Goal: Transaction & Acquisition: Purchase product/service

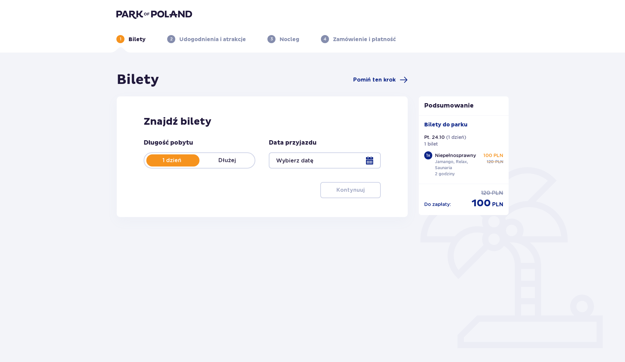
type input "[DATE]"
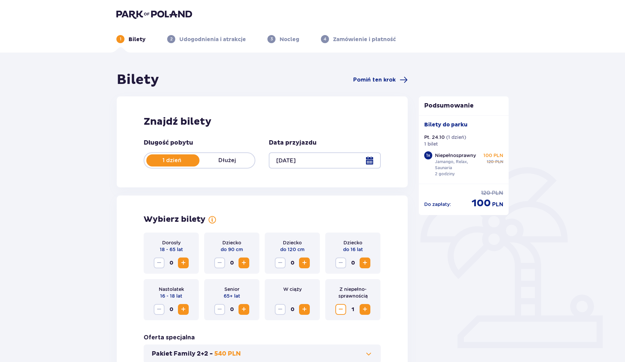
click at [372, 161] on div at bounding box center [325, 160] width 112 height 16
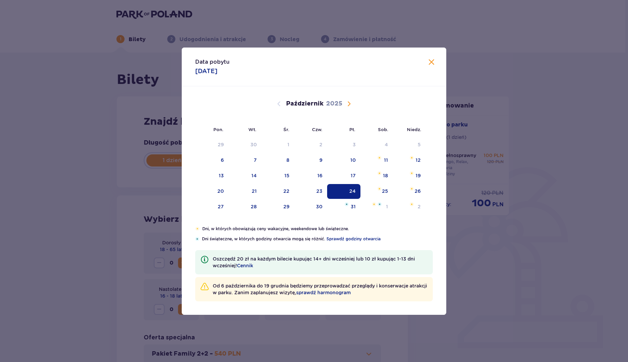
click at [433, 58] on div "Data pobytu 24.10.2025" at bounding box center [314, 66] width 265 height 39
click at [436, 67] on div "Data pobytu 24.10.2025" at bounding box center [314, 66] width 265 height 39
click at [431, 17] on div "Data pobytu 24.10.2025 Pon. Wt. Śr. Czw. Pt. Sob. Niedz. Wrzesień 2025 1 2 3 4 …" at bounding box center [314, 181] width 628 height 362
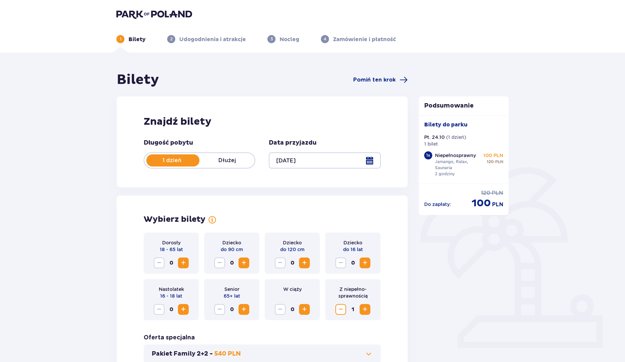
click at [321, 161] on div at bounding box center [325, 160] width 112 height 16
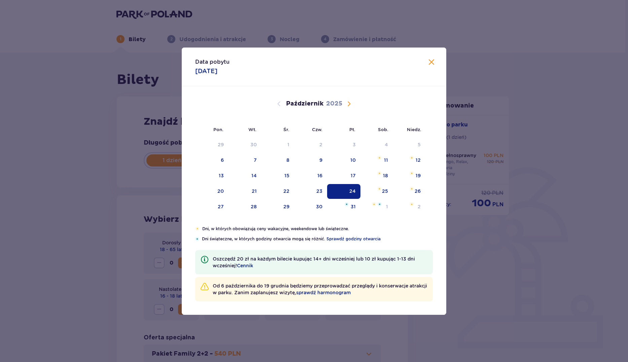
click at [343, 191] on div "24" at bounding box center [343, 191] width 33 height 15
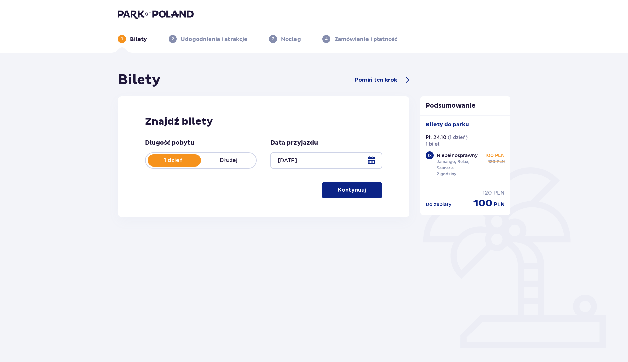
click at [349, 189] on p "Kontynuuj" at bounding box center [352, 189] width 28 height 7
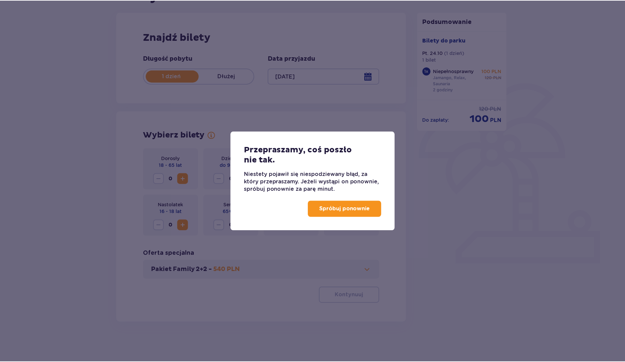
scroll to position [85, 0]
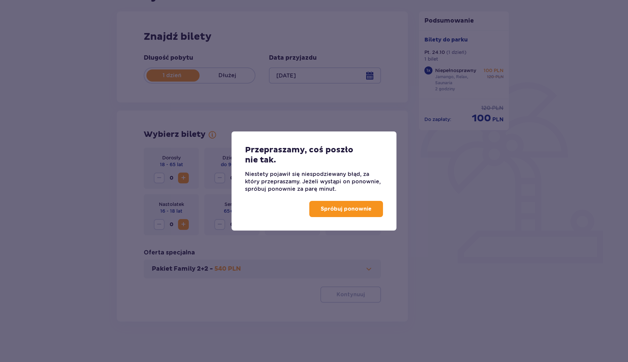
drag, startPoint x: 349, startPoint y: 188, endPoint x: 499, endPoint y: 279, distance: 175.6
click at [499, 279] on div "Przepraszamy, coś poszło nie tak. Niestety pojawił się niespodziewany błąd, za …" at bounding box center [314, 181] width 628 height 362
click at [339, 209] on p "Spróbuj ponownie" at bounding box center [346, 208] width 51 height 7
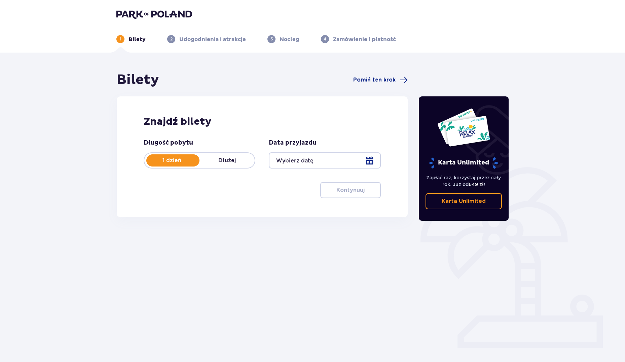
click at [370, 156] on div at bounding box center [325, 160] width 112 height 16
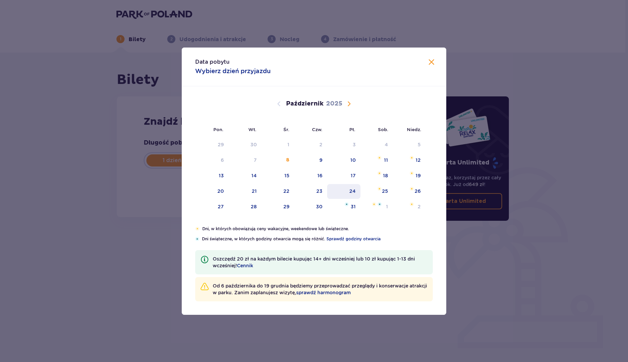
click at [359, 191] on div "24" at bounding box center [343, 191] width 33 height 15
click at [354, 190] on div "24" at bounding box center [352, 191] width 6 height 7
type input "24.10.25"
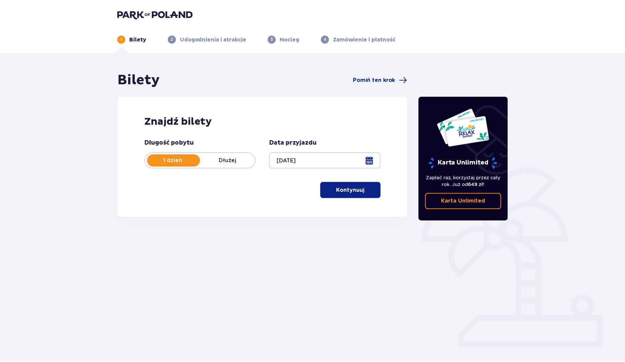
scroll to position [24, 0]
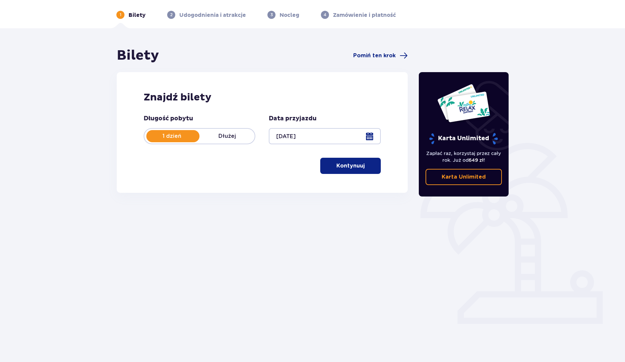
click at [340, 192] on div "Znajdź bilety Długość pobytu 1 dzień Dłużej Data przyjazdu 24.10.25 Kontynuuj P…" at bounding box center [262, 132] width 291 height 121
drag, startPoint x: 341, startPoint y: 192, endPoint x: 342, endPoint y: 159, distance: 32.7
click at [342, 160] on button "Kontynuuj" at bounding box center [350, 166] width 61 height 16
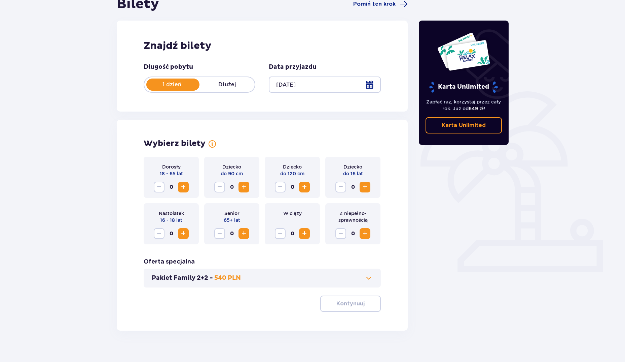
scroll to position [85, 0]
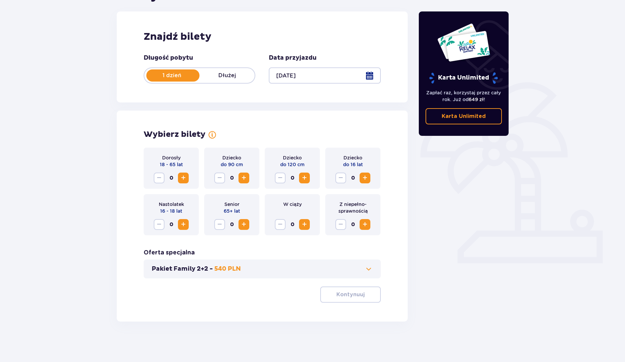
click at [181, 221] on span "Zwiększ" at bounding box center [183, 224] width 8 height 8
click at [376, 299] on button "Kontynuuj" at bounding box center [350, 294] width 61 height 16
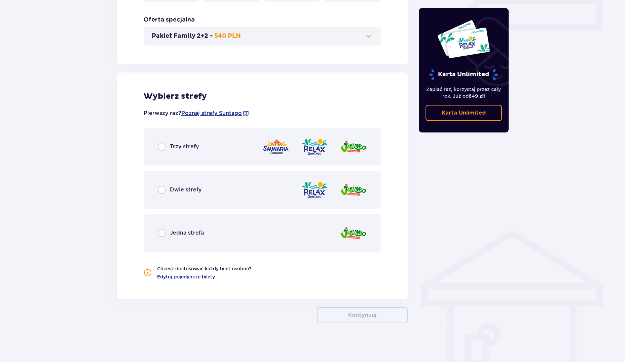
scroll to position [319, 0]
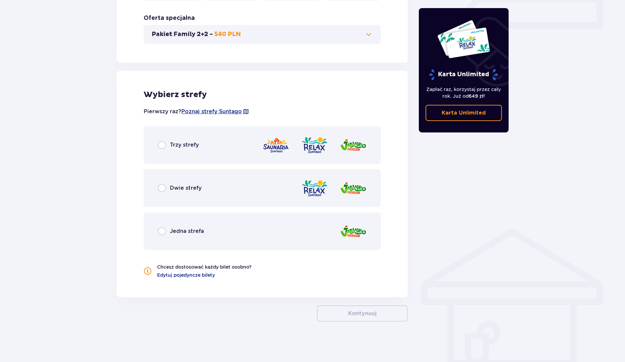
click at [308, 141] on img at bounding box center [314, 144] width 27 height 19
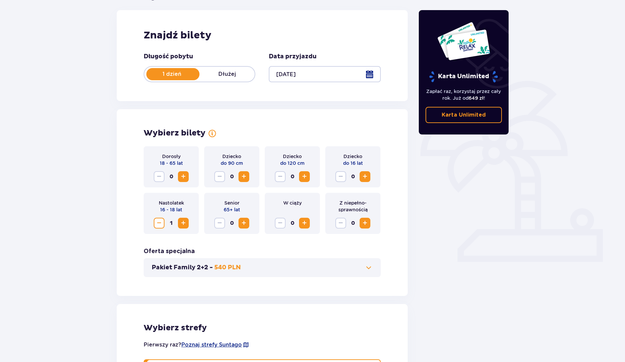
scroll to position [84, 0]
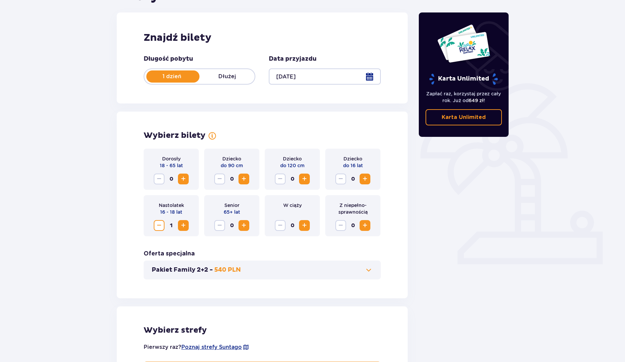
click at [161, 223] on span "Zmniejsz" at bounding box center [159, 225] width 8 height 8
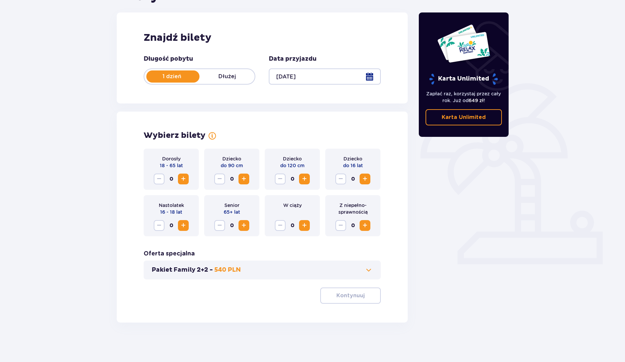
click at [368, 225] on span "Zwiększ" at bounding box center [365, 225] width 8 height 8
click at [353, 290] on button "Kontynuuj" at bounding box center [350, 295] width 61 height 16
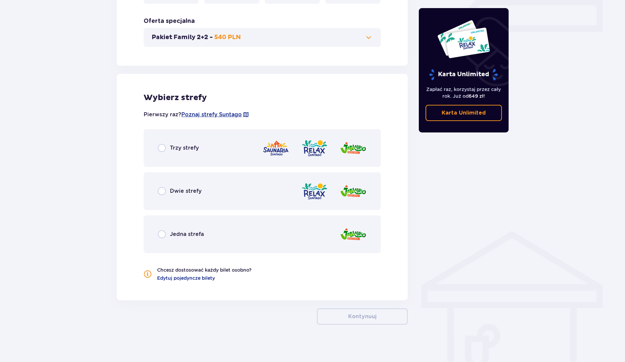
scroll to position [319, 0]
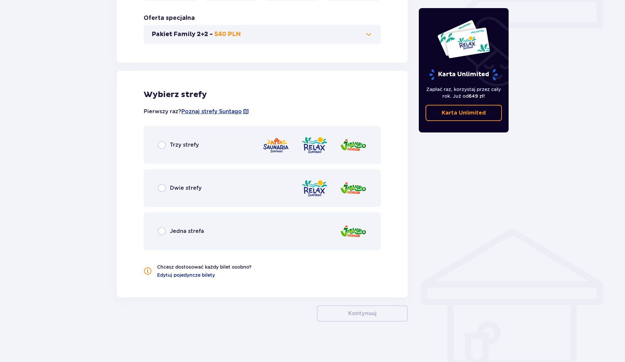
click at [329, 145] on div at bounding box center [315, 144] width 104 height 19
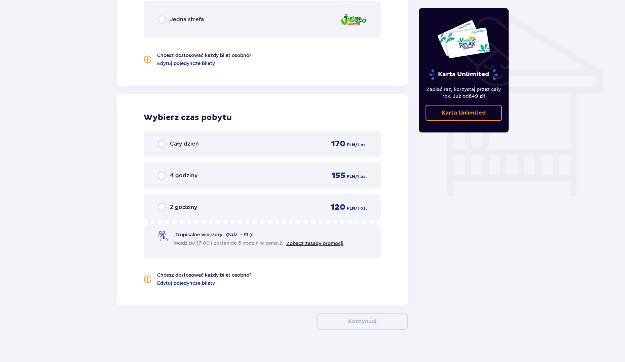
scroll to position [539, 0]
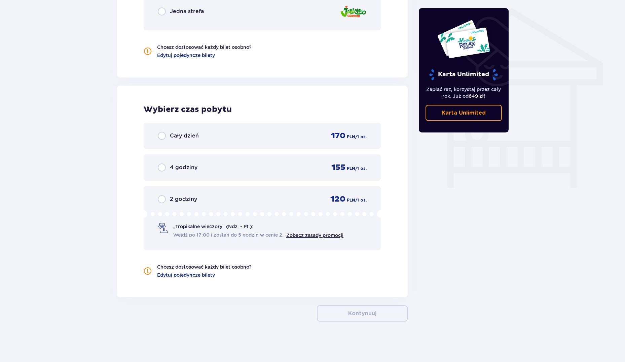
click at [260, 207] on div "2 godziny 120 PLN / 1 os. „Tropikalne wieczory" (Ndz. - Pt.): Wejdź po 17:00 i …" at bounding box center [262, 218] width 237 height 64
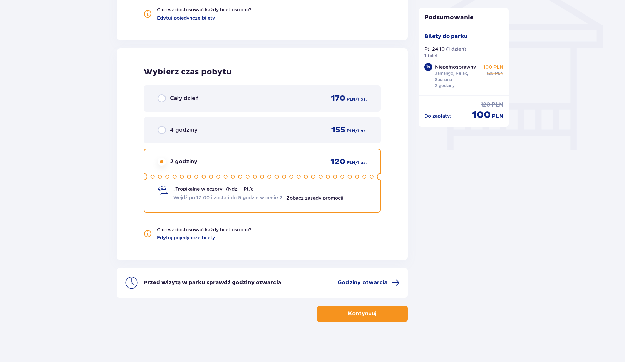
scroll to position [576, 0]
click at [391, 315] on button "Kontynuuj" at bounding box center [362, 313] width 91 height 16
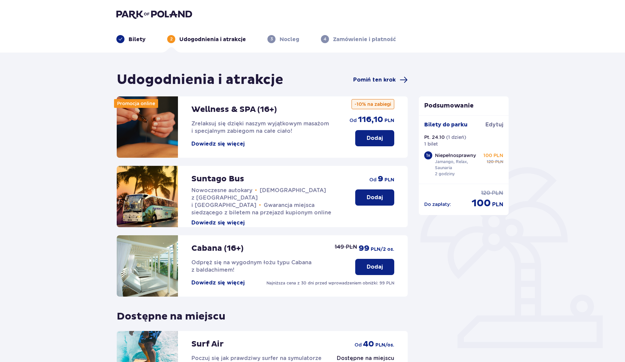
click at [389, 78] on span "Pomiń ten krok" at bounding box center [374, 79] width 42 height 7
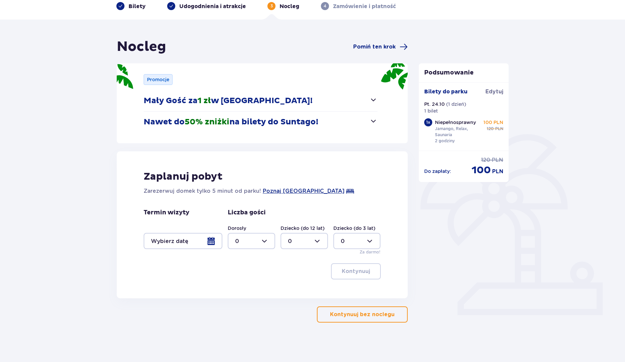
scroll to position [34, 0]
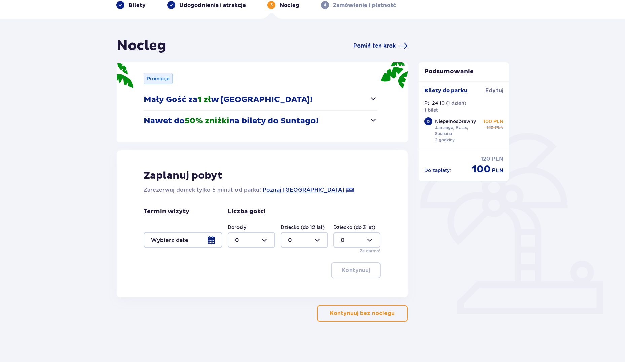
click at [134, 8] on p "Bilety" at bounding box center [137, 5] width 17 height 7
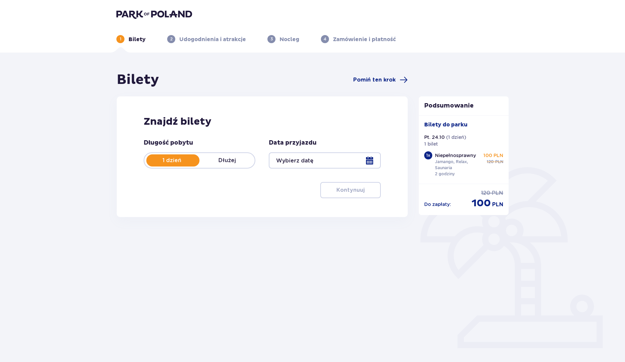
type input "24.10.25"
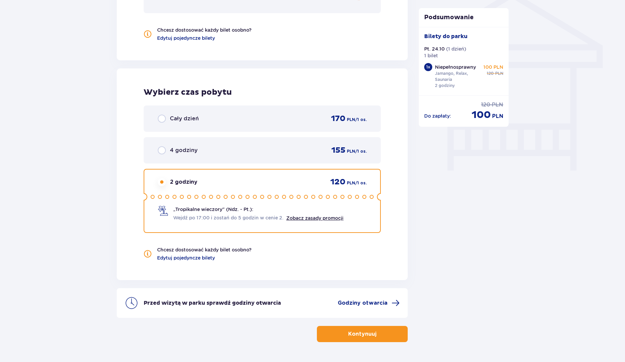
scroll to position [576, 0]
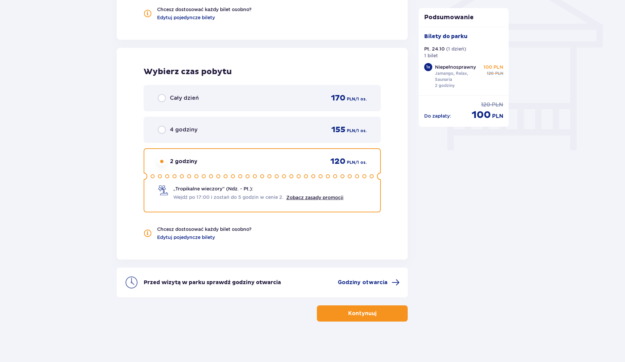
click at [404, 317] on button "Kontynuuj" at bounding box center [362, 313] width 91 height 16
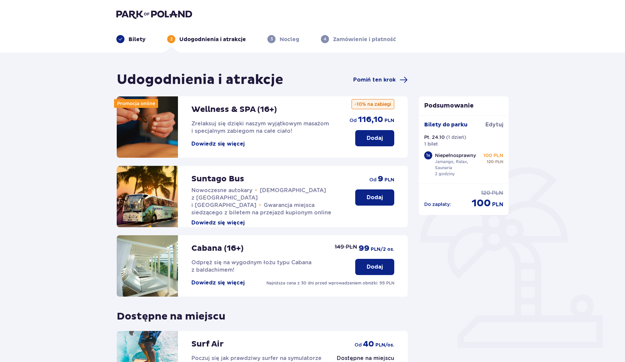
click at [380, 36] on p "Zamówienie i płatność" at bounding box center [364, 39] width 63 height 7
drag, startPoint x: 334, startPoint y: 42, endPoint x: 323, endPoint y: 42, distance: 11.4
click at [330, 42] on div "4 Zamówienie i płatność" at bounding box center [358, 39] width 75 height 8
click at [282, 39] on p "Nocleg" at bounding box center [290, 39] width 20 height 7
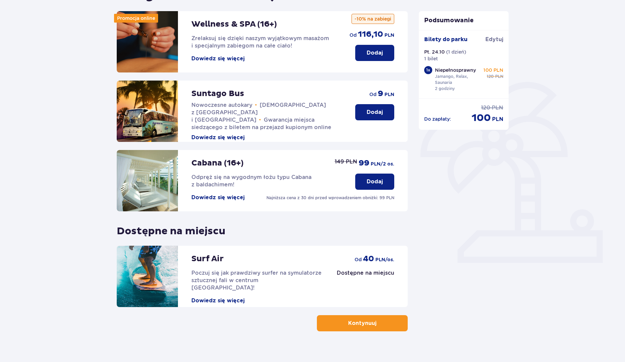
scroll to position [95, 0]
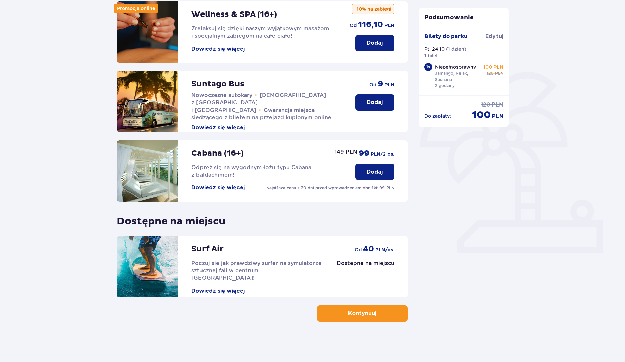
click at [393, 316] on button "Kontynuuj" at bounding box center [362, 313] width 91 height 16
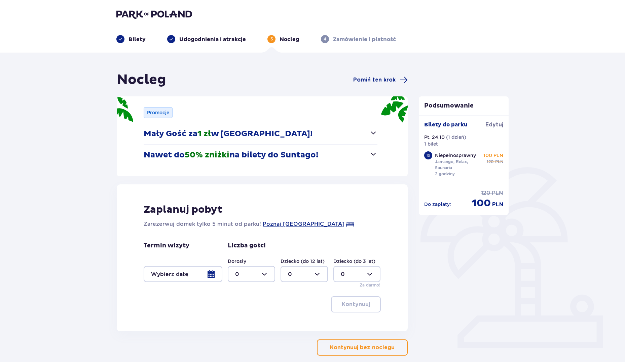
click at [390, 347] on button "Kontynuuj bez noclegu" at bounding box center [362, 347] width 91 height 16
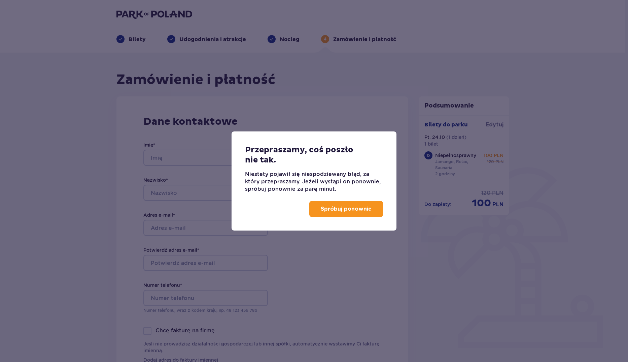
click at [356, 210] on p "Spróbuj ponownie" at bounding box center [346, 208] width 51 height 7
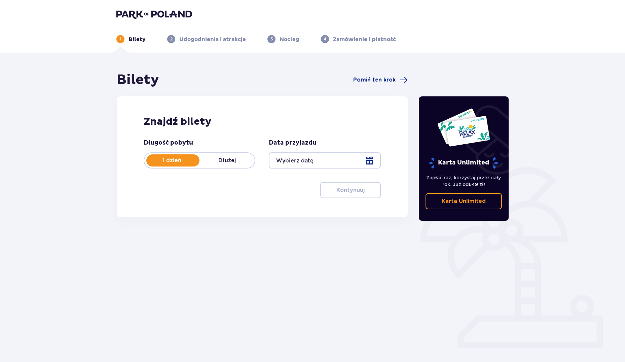
click at [376, 164] on div at bounding box center [325, 160] width 112 height 16
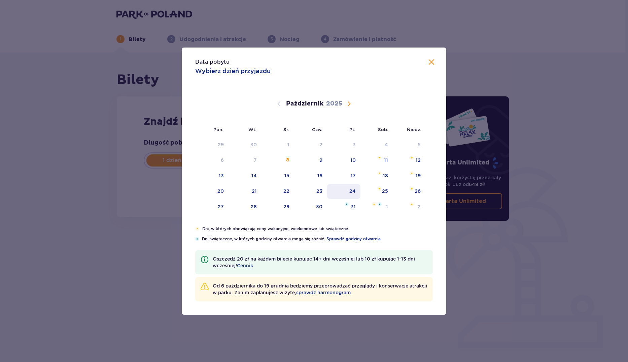
click at [354, 193] on div "24" at bounding box center [352, 191] width 6 height 7
type input "24.10.25"
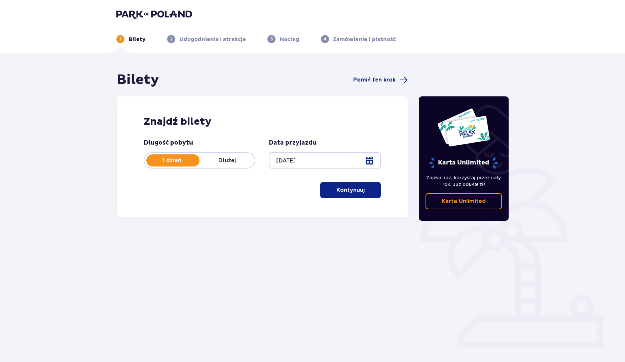
click at [350, 189] on p "Kontynuuj" at bounding box center [351, 189] width 28 height 7
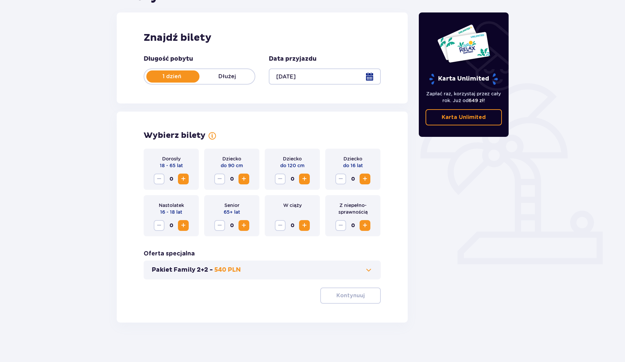
scroll to position [85, 0]
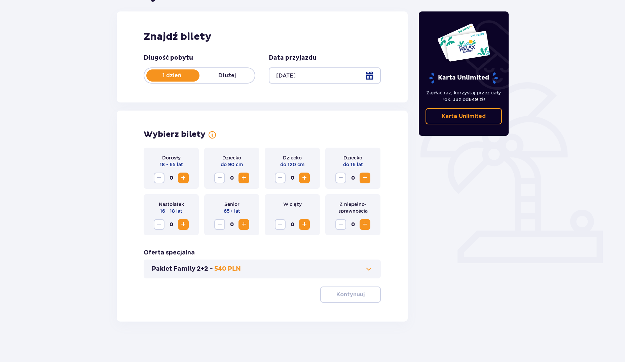
click at [363, 225] on span "Zwiększ" at bounding box center [365, 224] width 8 height 8
click at [361, 292] on button "Kontynuuj" at bounding box center [350, 294] width 61 height 16
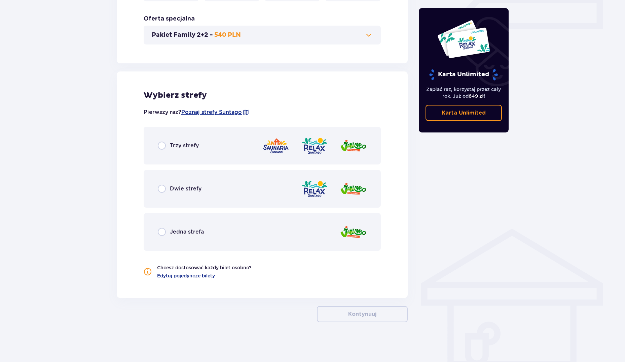
scroll to position [319, 0]
click at [168, 146] on div "Trzy strefy" at bounding box center [178, 145] width 41 height 8
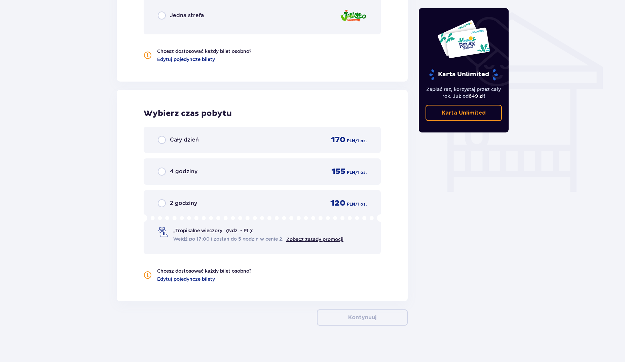
scroll to position [539, 0]
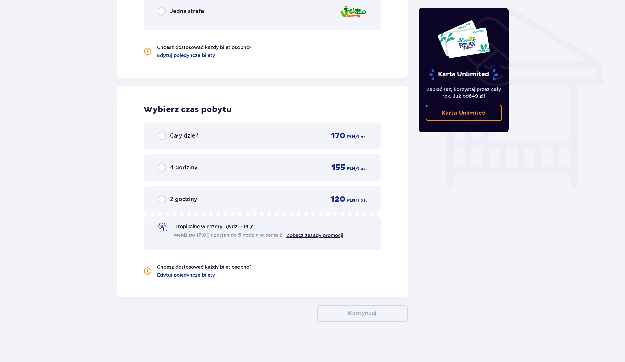
click at [164, 196] on input "radio" at bounding box center [162, 199] width 8 height 8
radio input "true"
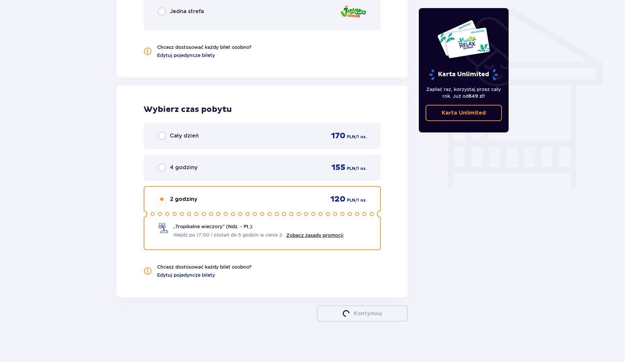
click at [166, 200] on div "2 godziny" at bounding box center [178, 199] width 40 height 8
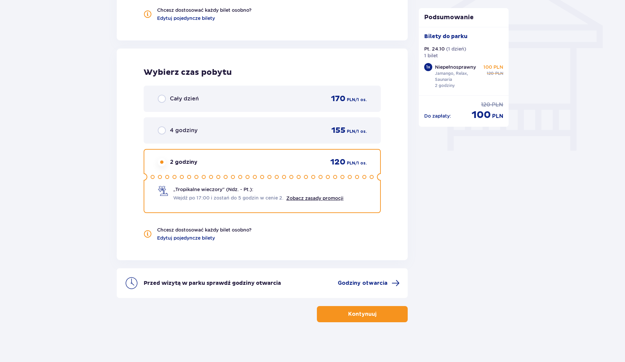
scroll to position [576, 0]
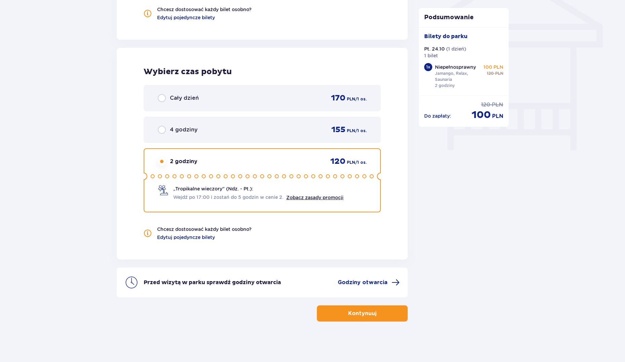
click at [367, 311] on p "Kontynuuj" at bounding box center [362, 312] width 28 height 7
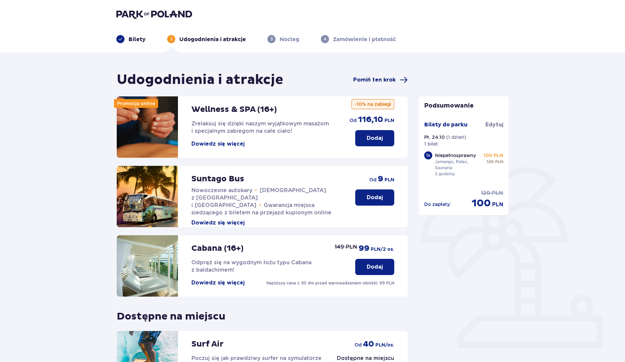
click at [384, 78] on span "Pomiń ten krok" at bounding box center [374, 79] width 42 height 7
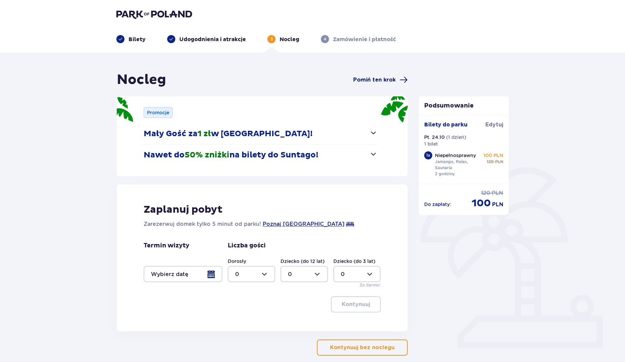
click at [383, 79] on span "Pomiń ten krok" at bounding box center [374, 79] width 42 height 7
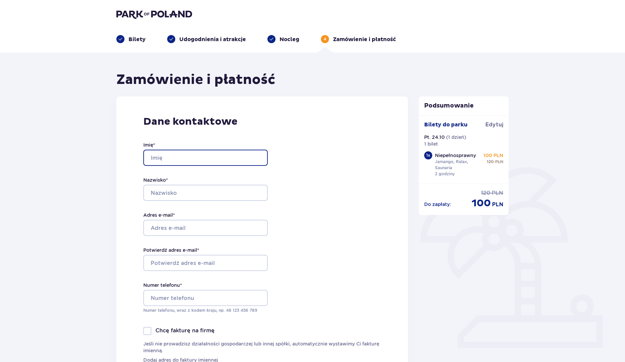
click at [204, 158] on input "Imię *" at bounding box center [205, 157] width 125 height 16
click at [164, 152] on input "Imię *" at bounding box center [205, 157] width 125 height 16
type input "Martyna"
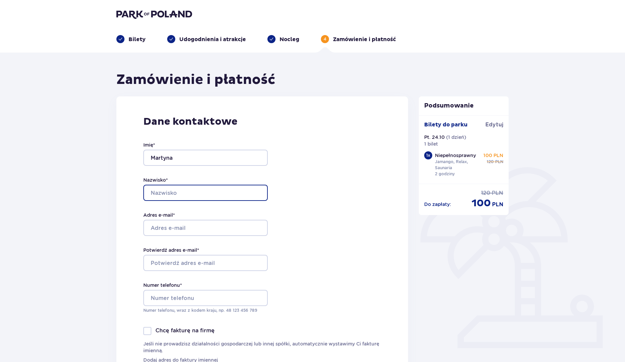
click at [164, 186] on input "Nazwisko *" at bounding box center [205, 192] width 125 height 16
type input "Ładosz"
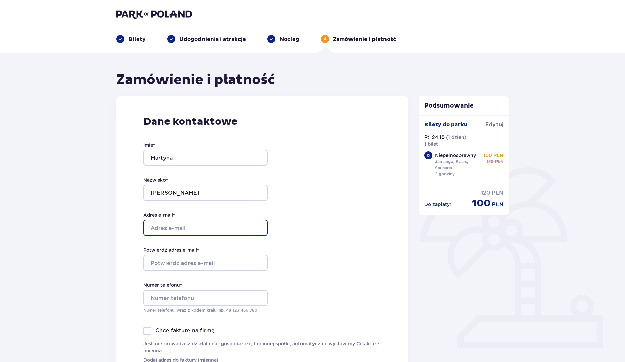
click at [233, 227] on input "Adres e-mail *" at bounding box center [205, 227] width 125 height 16
type input "[EMAIL_ADDRESS][DOMAIN_NAME]"
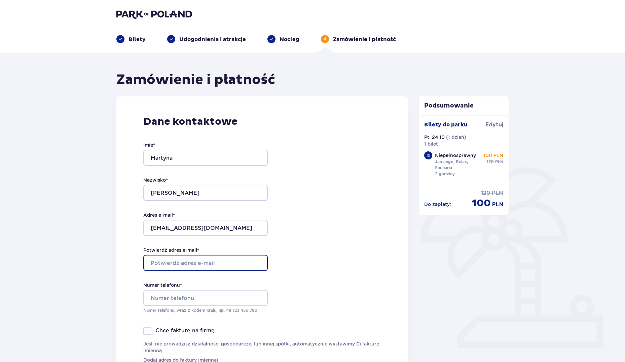
type input "[EMAIL_ADDRESS][DOMAIN_NAME]"
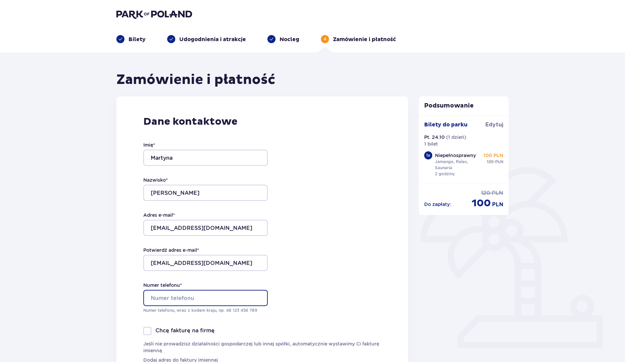
type input "+48696379328"
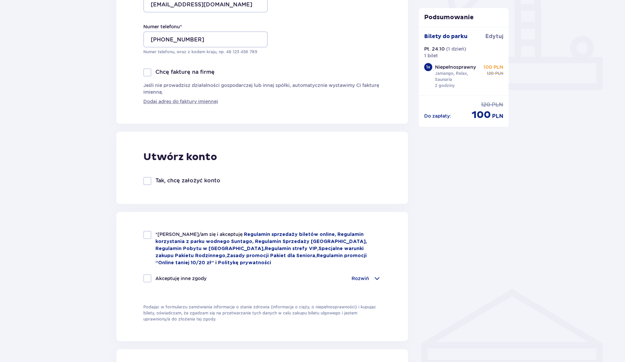
scroll to position [276, 0]
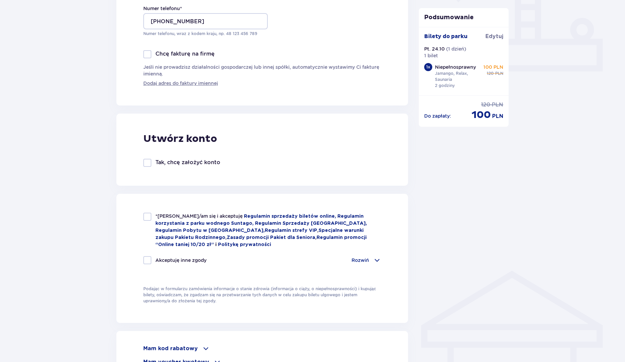
click at [152, 166] on div "Tak, chcę założyć konto" at bounding box center [181, 163] width 77 height 8
checkbox input "true"
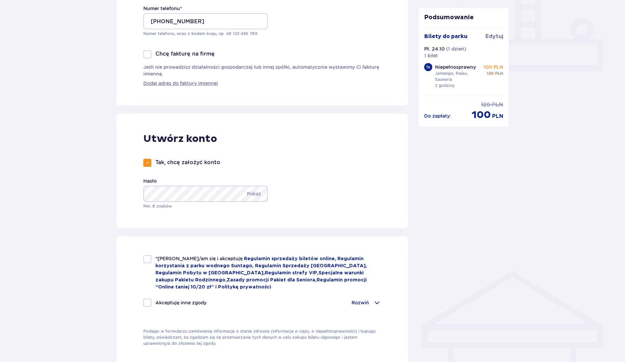
click at [151, 259] on div at bounding box center [147, 259] width 8 height 8
checkbox input "true"
click at [147, 298] on div at bounding box center [147, 302] width 8 height 8
checkbox input "true"
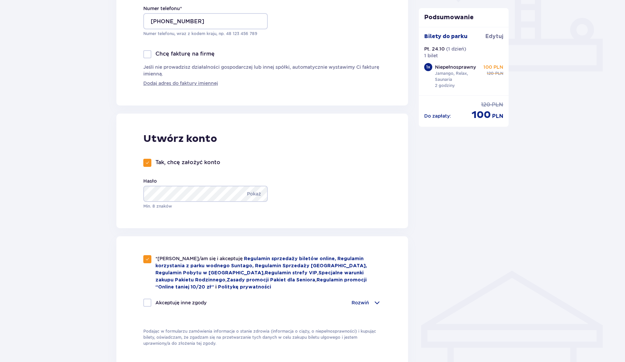
checkbox input "true"
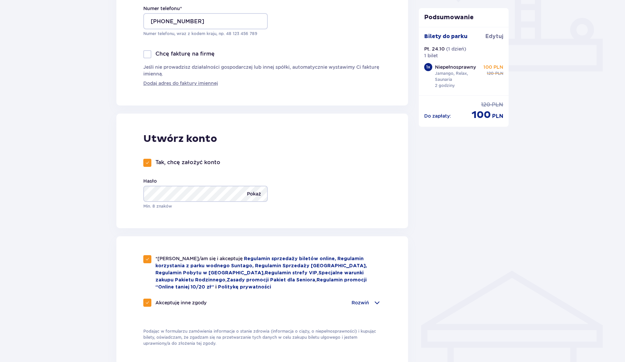
click at [261, 193] on p "Pokaż" at bounding box center [254, 193] width 14 height 16
click at [261, 193] on p "Ukryj" at bounding box center [255, 193] width 12 height 16
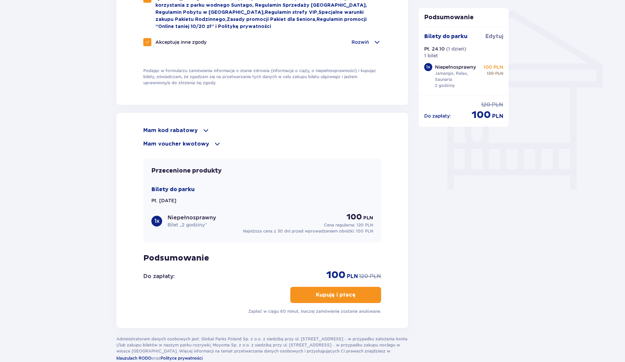
scroll to position [538, 0]
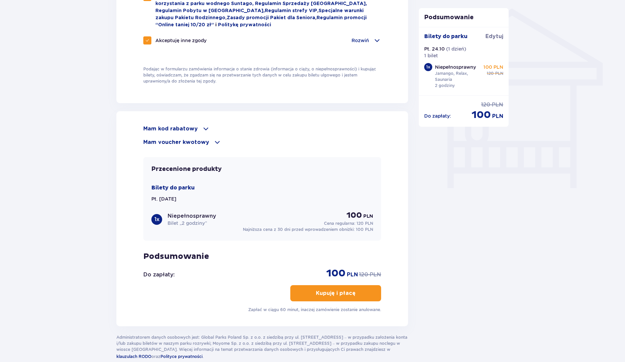
click at [343, 289] on p "Kupuję i płacę" at bounding box center [336, 292] width 40 height 7
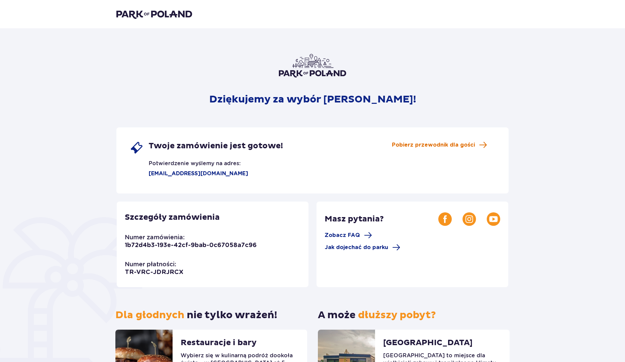
click at [463, 145] on span "Pobierz przewodnik dla gości" at bounding box center [433, 144] width 83 height 7
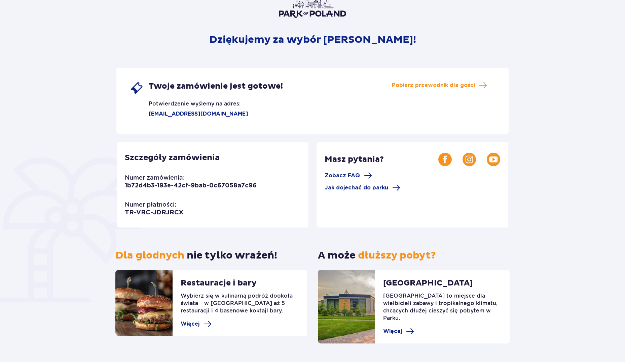
scroll to position [74, 0]
